Goal: Browse casually: Explore the website without a specific task or goal

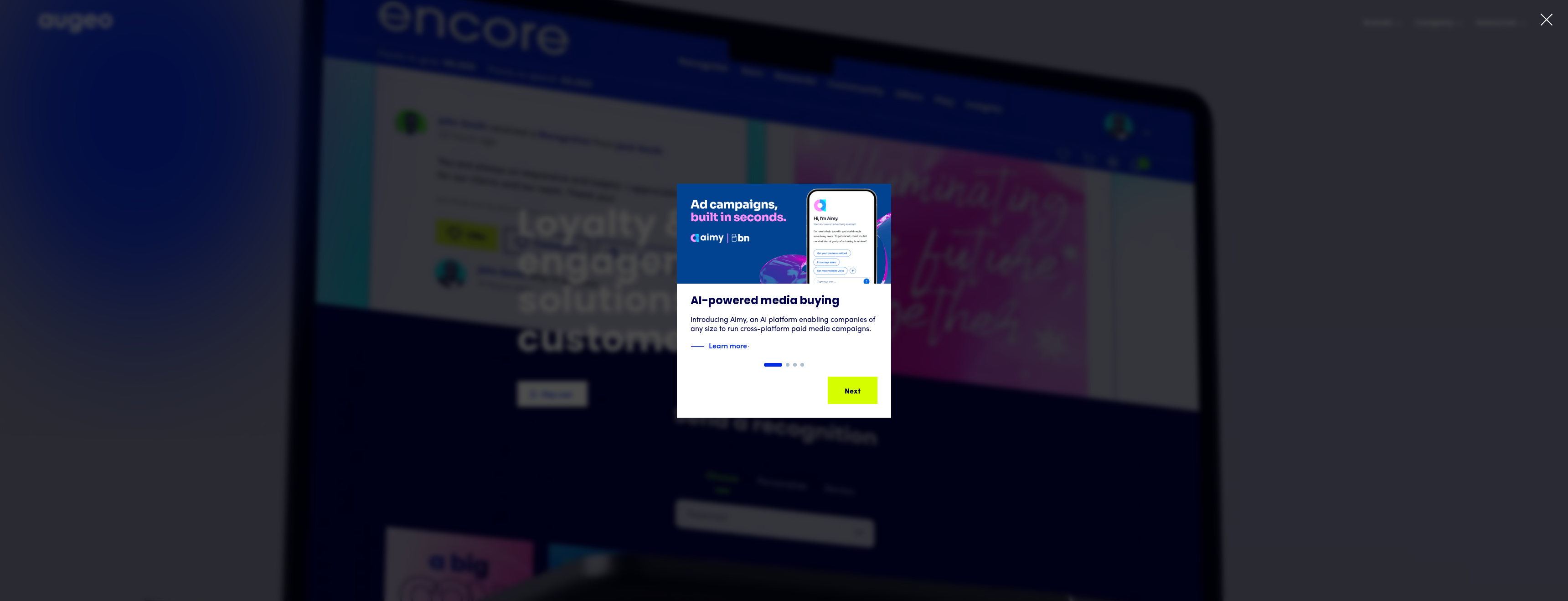
click at [1335, 76] on div "AI-powered media buying Introducing Aimy, an AI platform enabling companies of …" at bounding box center [784, 300] width 1568 height 451
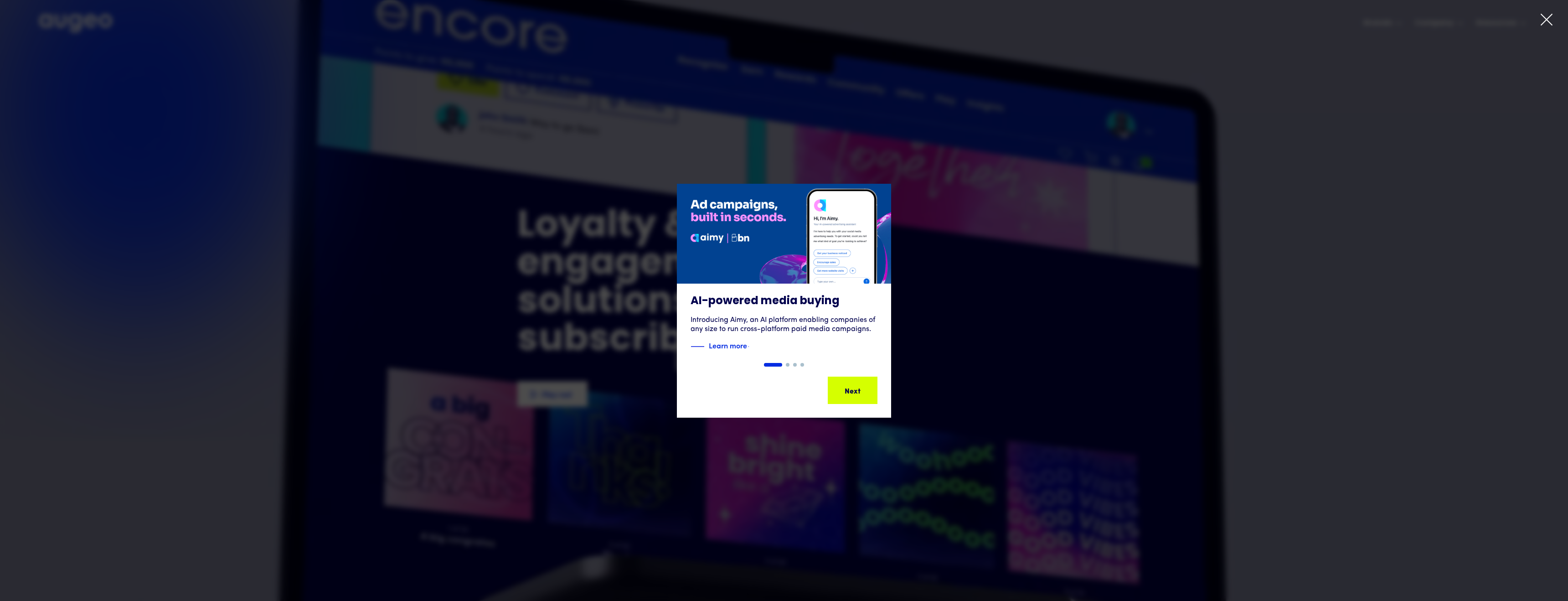
click at [1547, 17] on icon at bounding box center [1546, 20] width 14 height 14
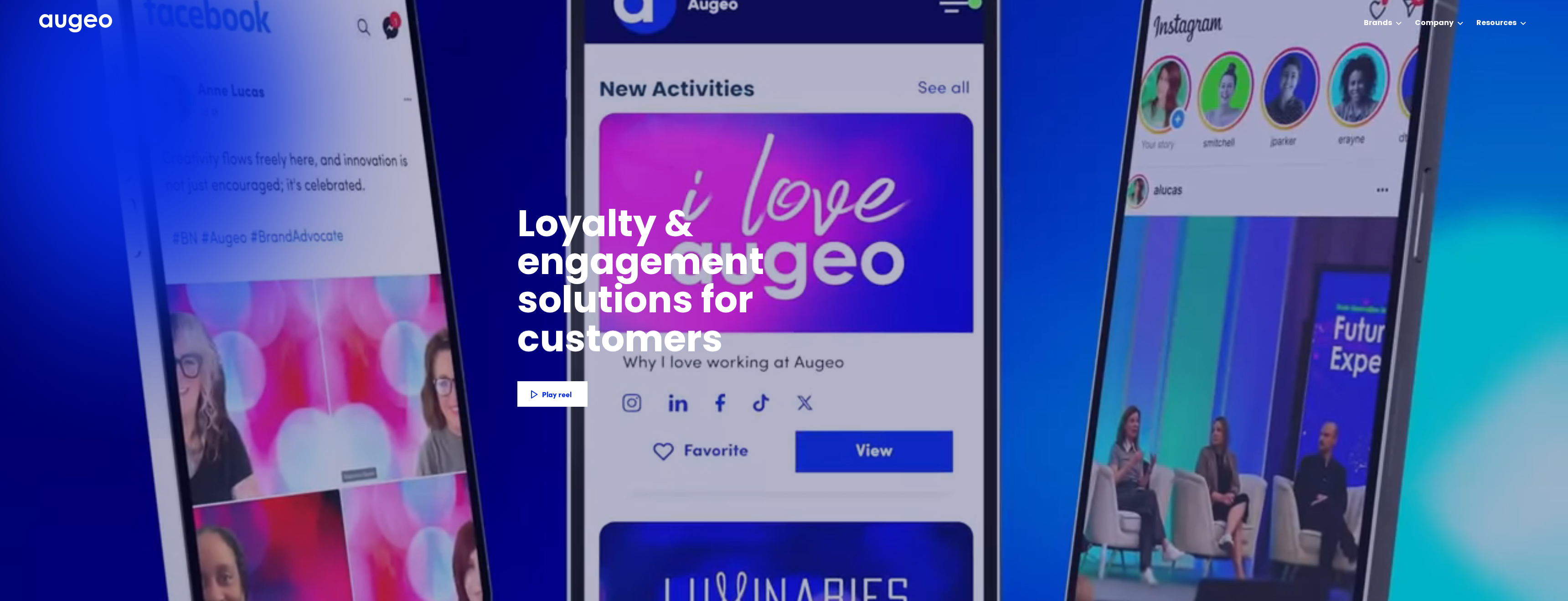
click at [1279, 205] on div at bounding box center [784, 300] width 1568 height 601
